Goal: Task Accomplishment & Management: Manage account settings

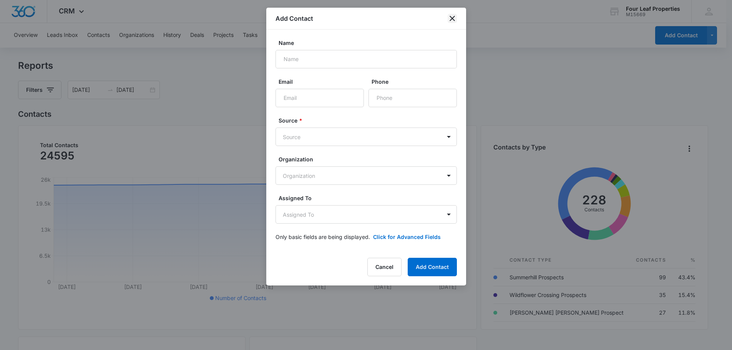
click at [452, 18] on icon "close" at bounding box center [452, 18] width 9 height 9
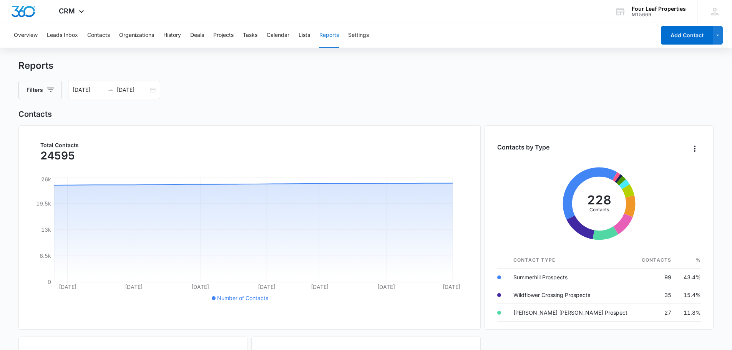
click at [343, 37] on div "Overview Leads Inbox Contacts Organizations History Deals Projects Tasks Calend…" at bounding box center [332, 35] width 647 height 25
click at [351, 35] on button "Settings" at bounding box center [358, 35] width 21 height 25
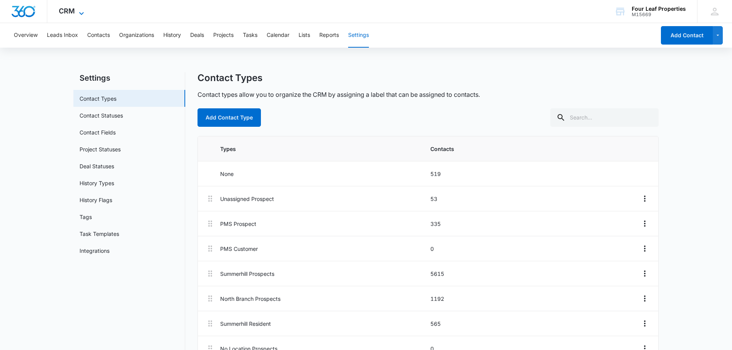
click at [73, 12] on span "CRM" at bounding box center [67, 11] width 16 height 8
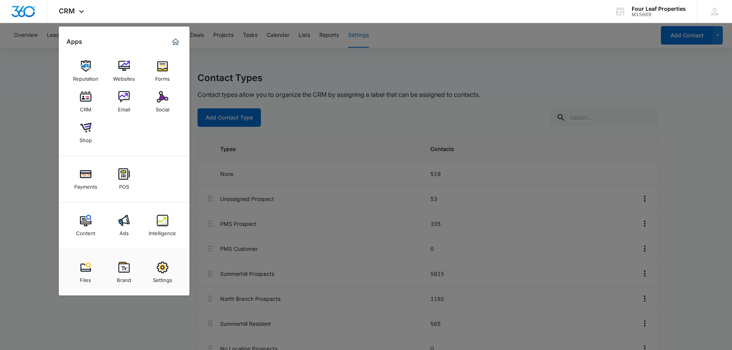
click at [53, 138] on div at bounding box center [366, 175] width 732 height 350
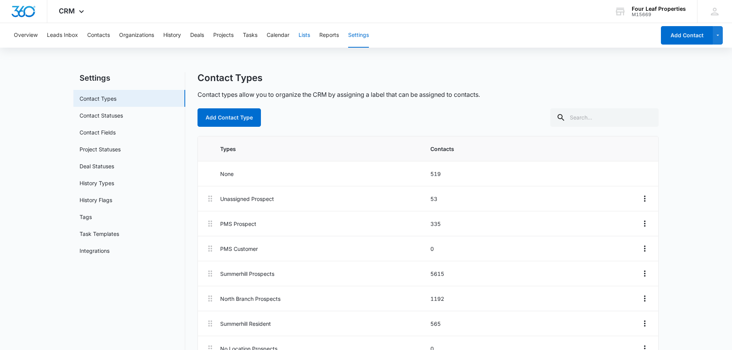
click at [310, 37] on button "Lists" at bounding box center [305, 35] width 12 height 25
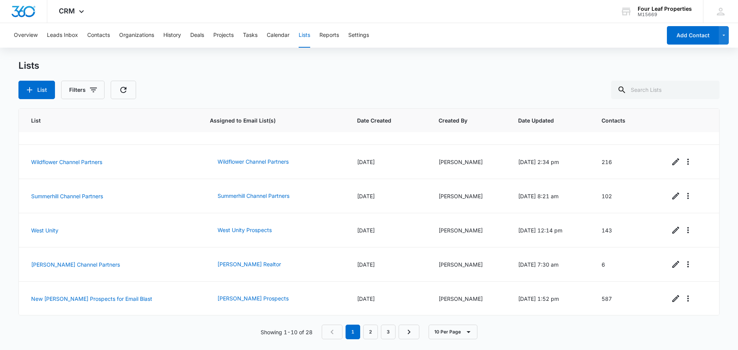
scroll to position [159, 0]
click at [388, 333] on link "3" at bounding box center [388, 332] width 15 height 15
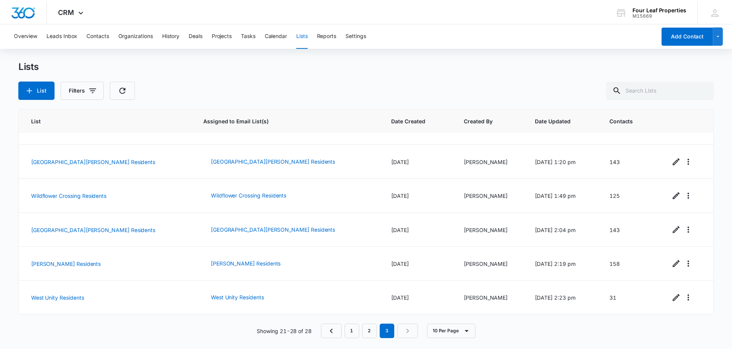
scroll to position [91, 0]
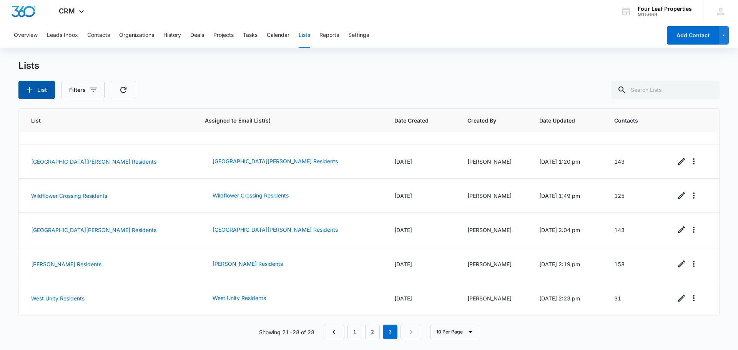
click at [35, 90] on button "List" at bounding box center [36, 90] width 37 height 18
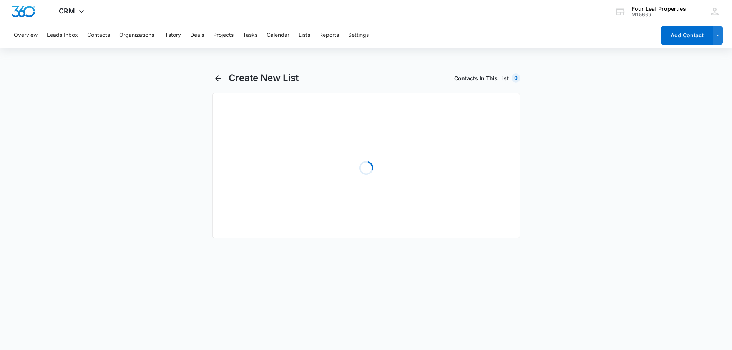
select select "31"
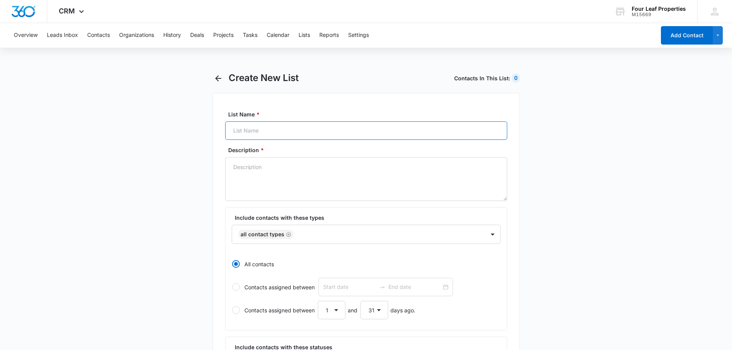
click at [266, 130] on input "List Name *" at bounding box center [366, 131] width 282 height 18
type input "Wildflower Crossing Leads"
